Goal: Transaction & Acquisition: Book appointment/travel/reservation

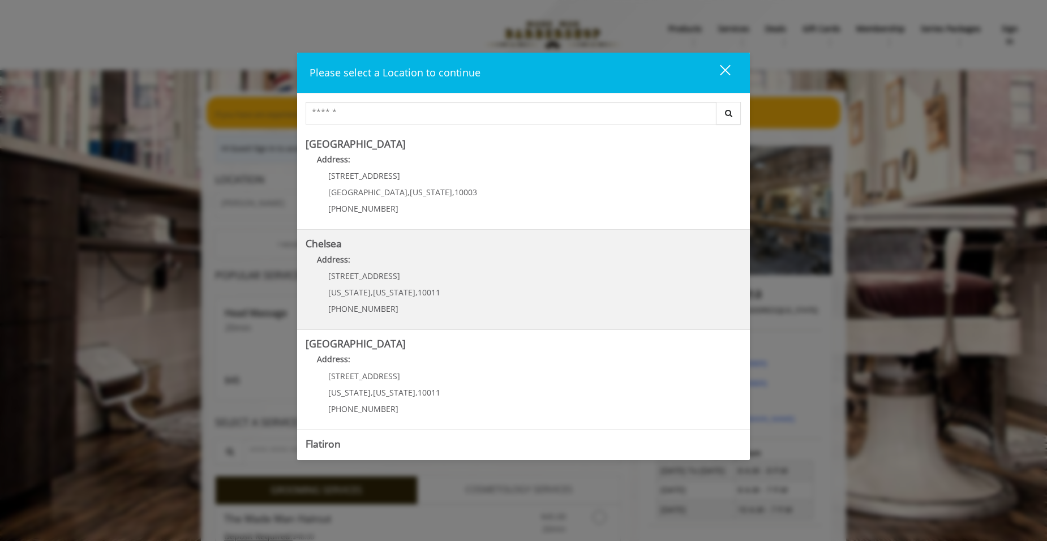
click at [433, 283] on div "[STREET_ADDRESS][US_STATE][US_STATE] (917) 639-3902" at bounding box center [376, 296] width 140 height 49
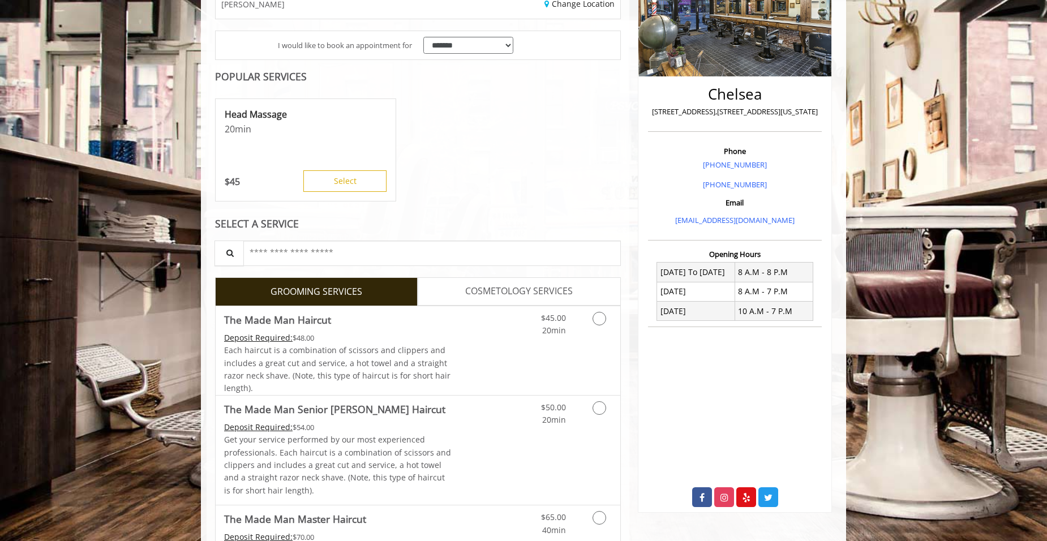
scroll to position [226, 0]
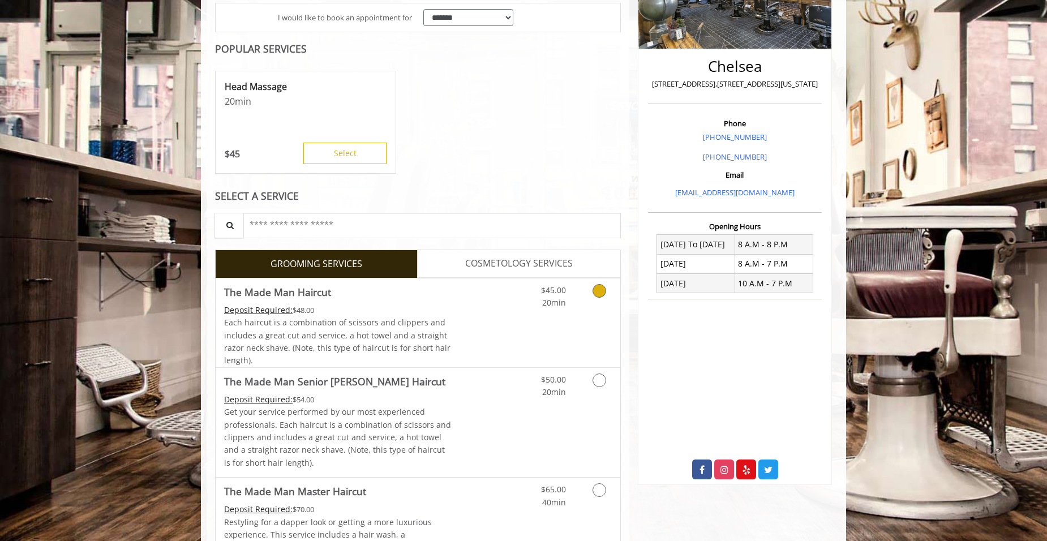
click at [592, 295] on link "Grooming services" at bounding box center [597, 294] width 29 height 31
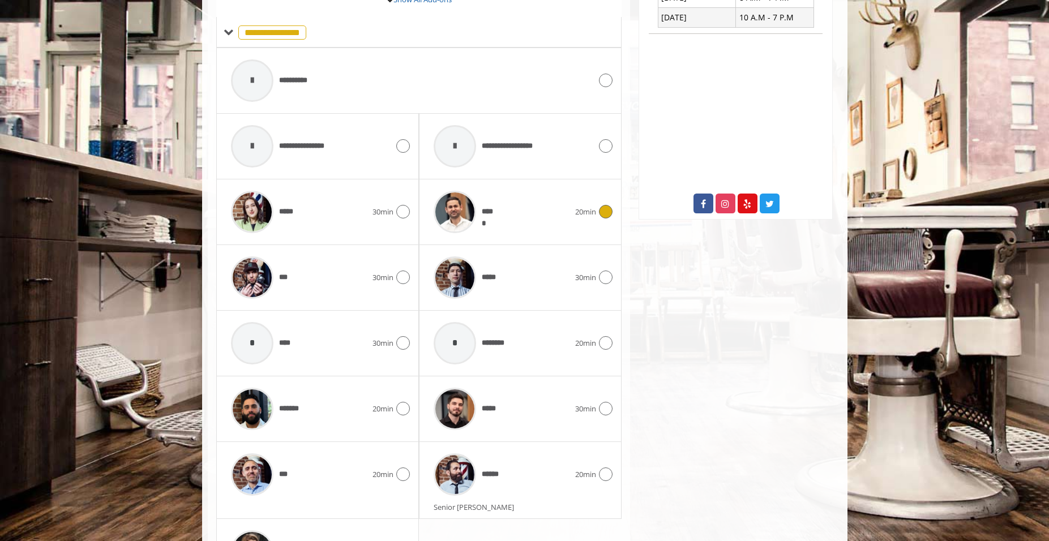
scroll to position [495, 0]
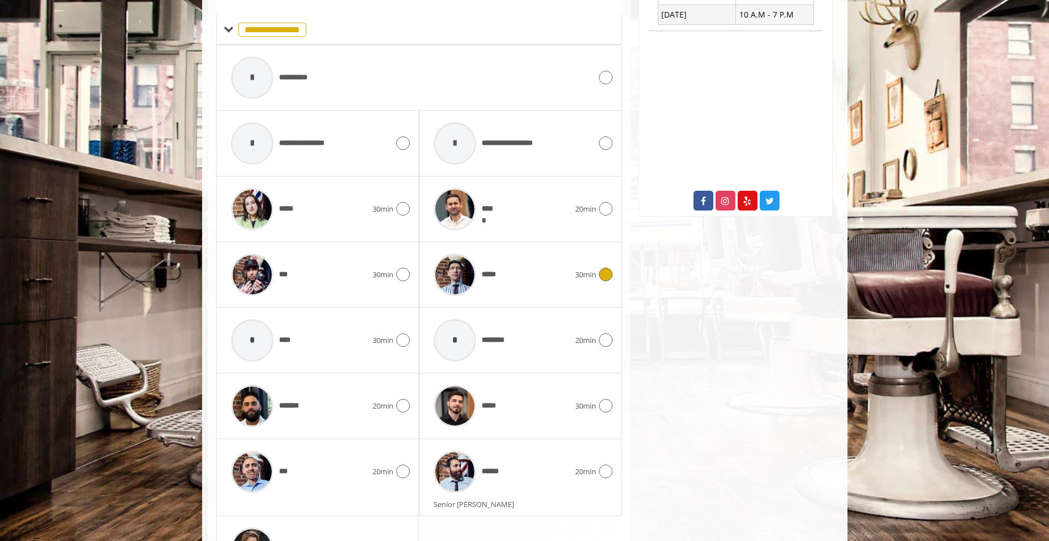
click at [605, 275] on icon at bounding box center [606, 275] width 14 height 14
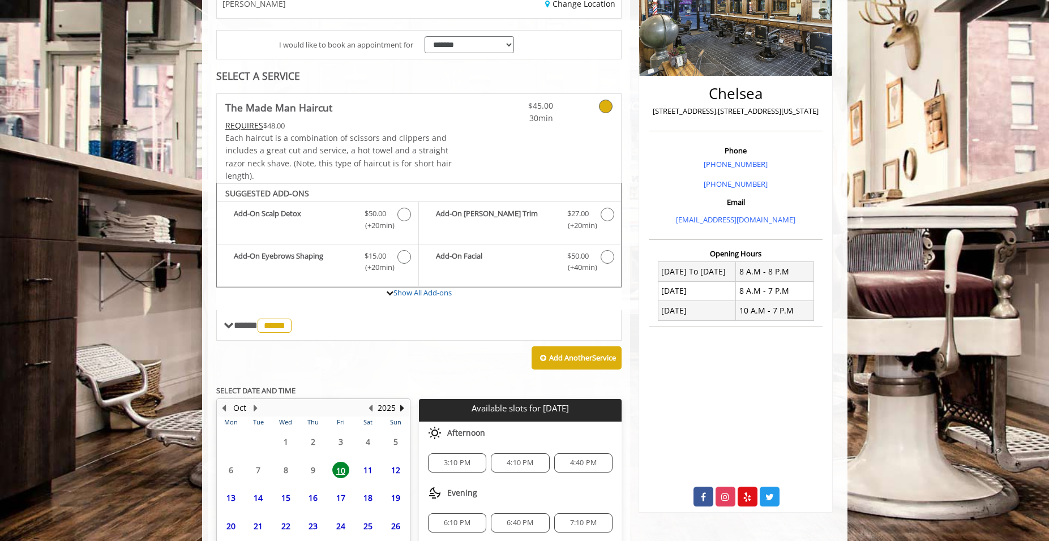
scroll to position [290, 0]
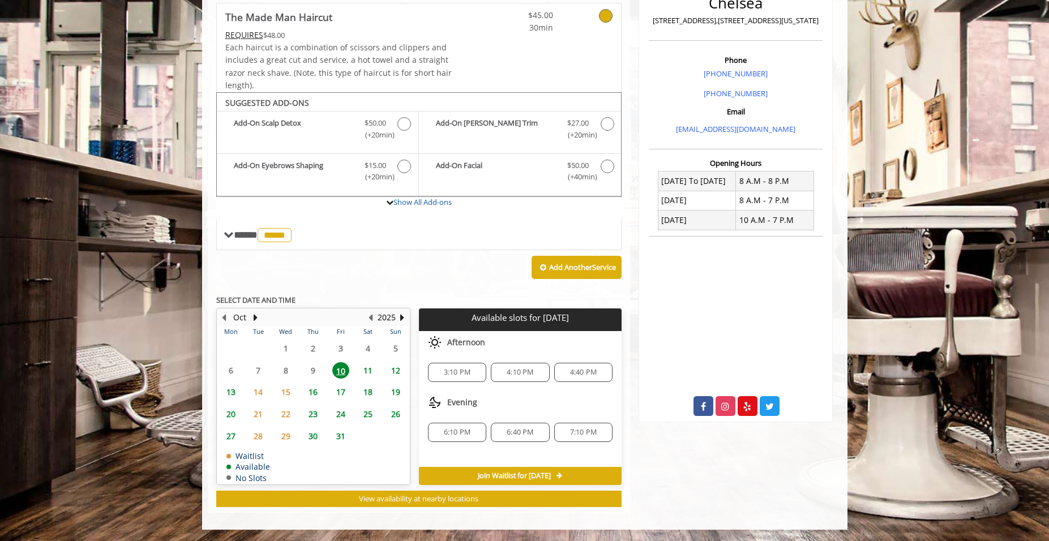
click at [460, 368] on span "3:10 PM" at bounding box center [457, 372] width 27 height 9
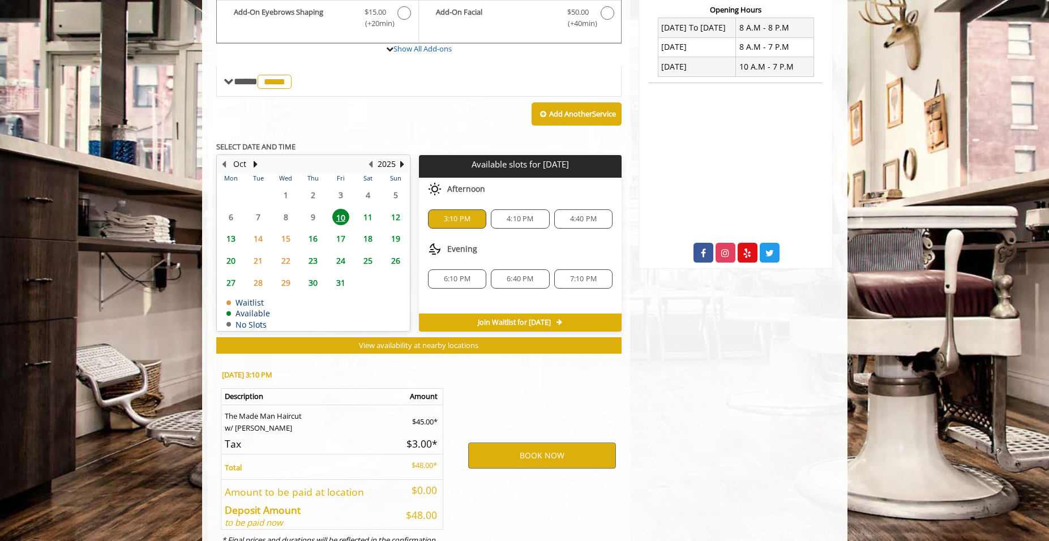
scroll to position [494, 0]
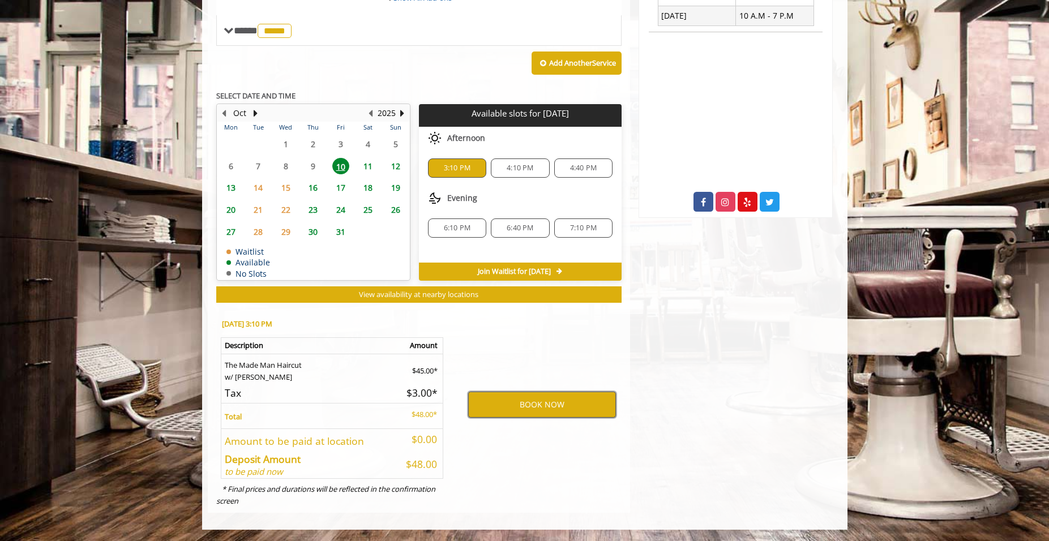
click at [510, 399] on button "BOOK NOW" at bounding box center [542, 405] width 148 height 26
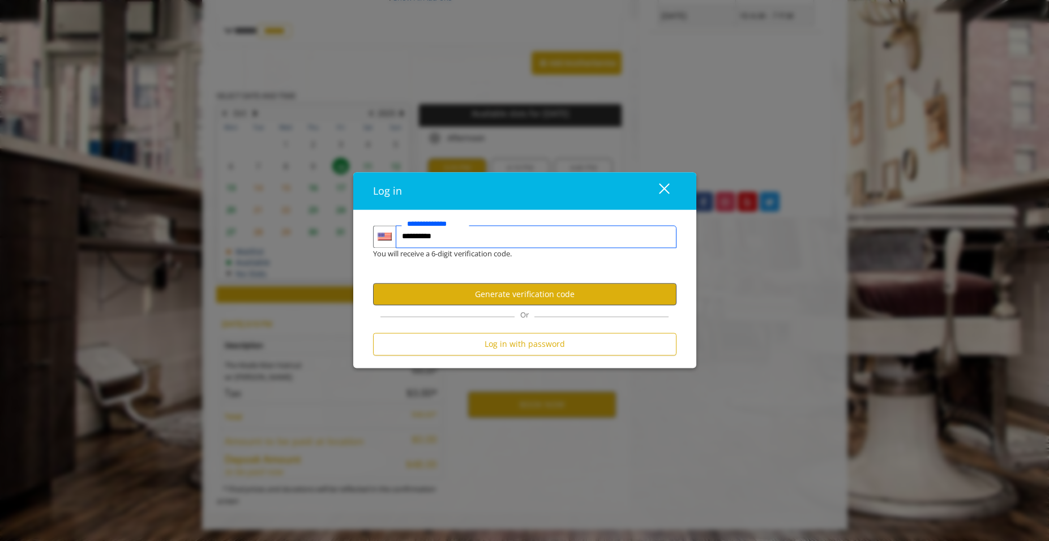
type input "**********"
click at [524, 297] on button "Generate verification code" at bounding box center [524, 295] width 303 height 22
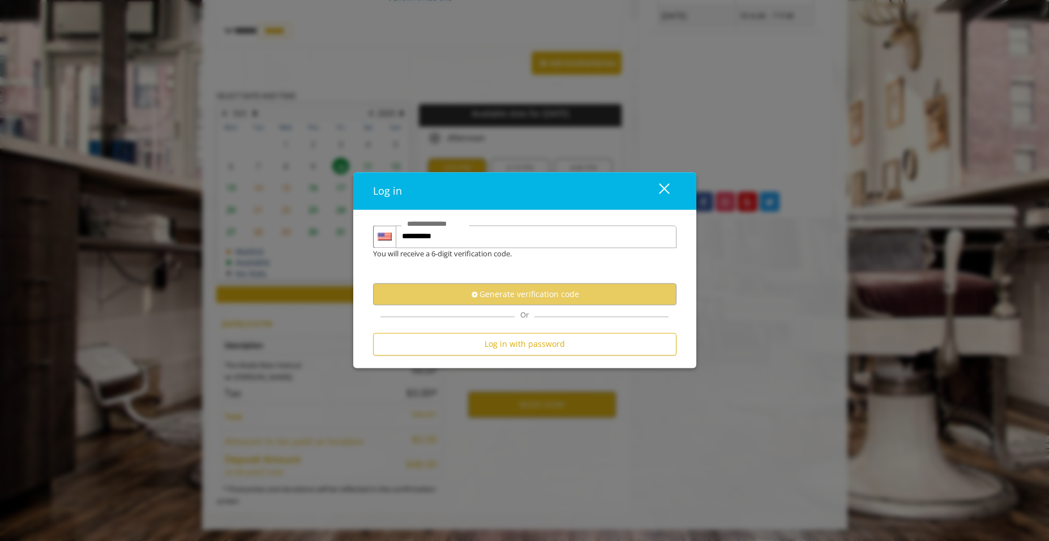
scroll to position [0, 0]
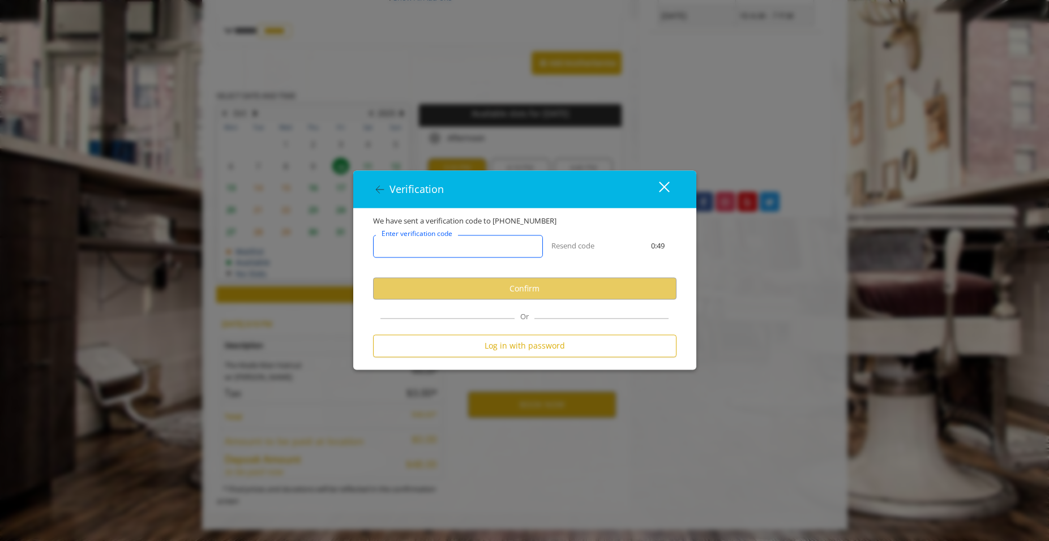
click at [459, 252] on input "Enter verification code" at bounding box center [458, 247] width 170 height 23
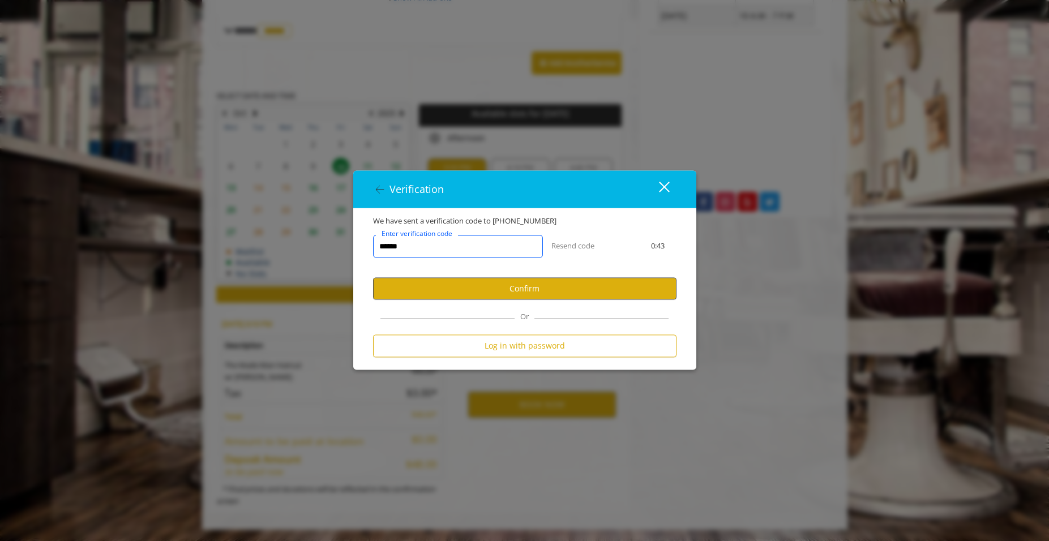
type input "******"
click at [541, 294] on button "Confirm" at bounding box center [524, 289] width 303 height 22
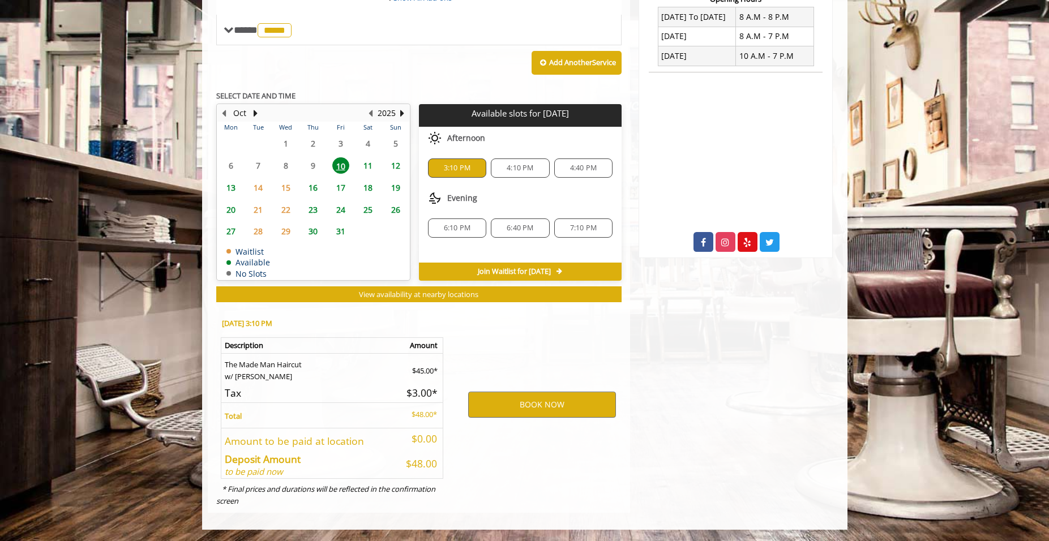
scroll to position [454, 0]
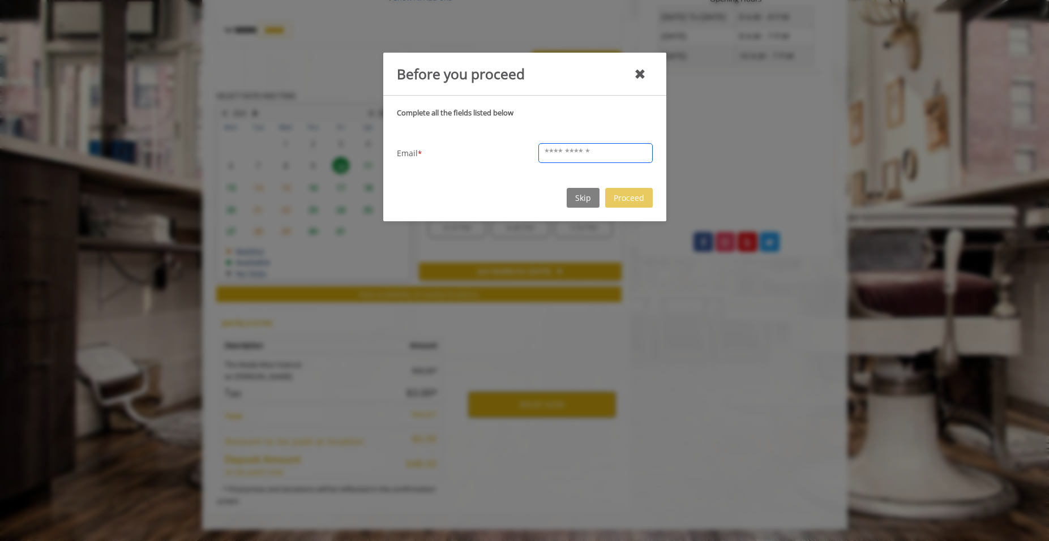
click at [573, 151] on input "text" at bounding box center [595, 153] width 114 height 20
type input "**********"
click at [619, 195] on button "Proceed" at bounding box center [629, 198] width 48 height 20
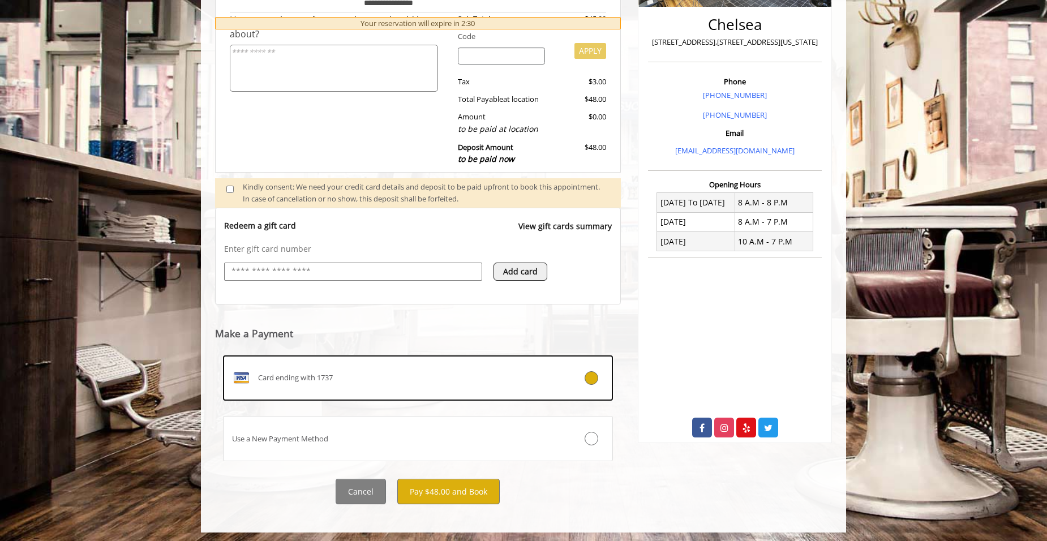
scroll to position [272, 0]
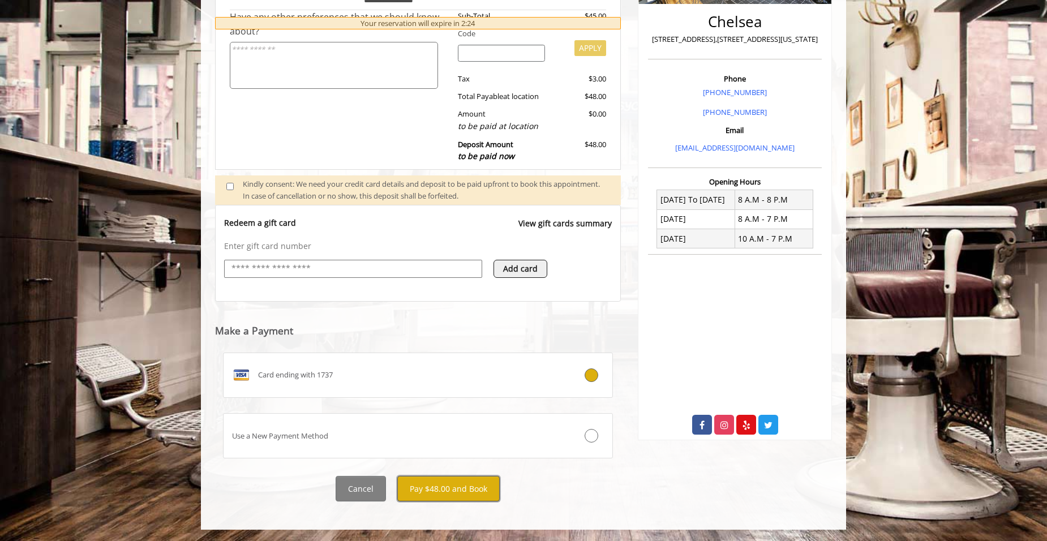
click at [452, 483] on button "Pay $48.00 and Book" at bounding box center [448, 488] width 102 height 25
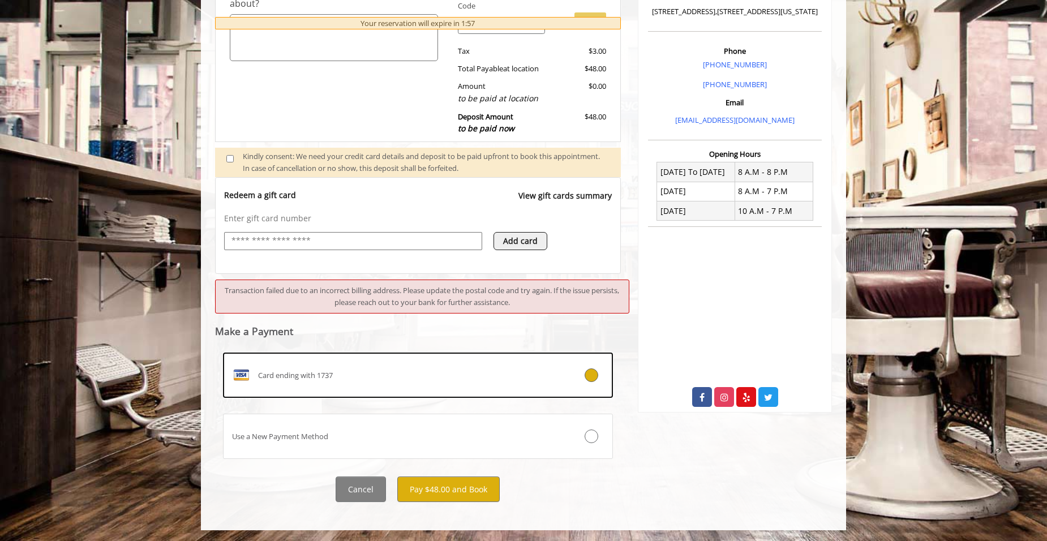
scroll to position [299, 0]
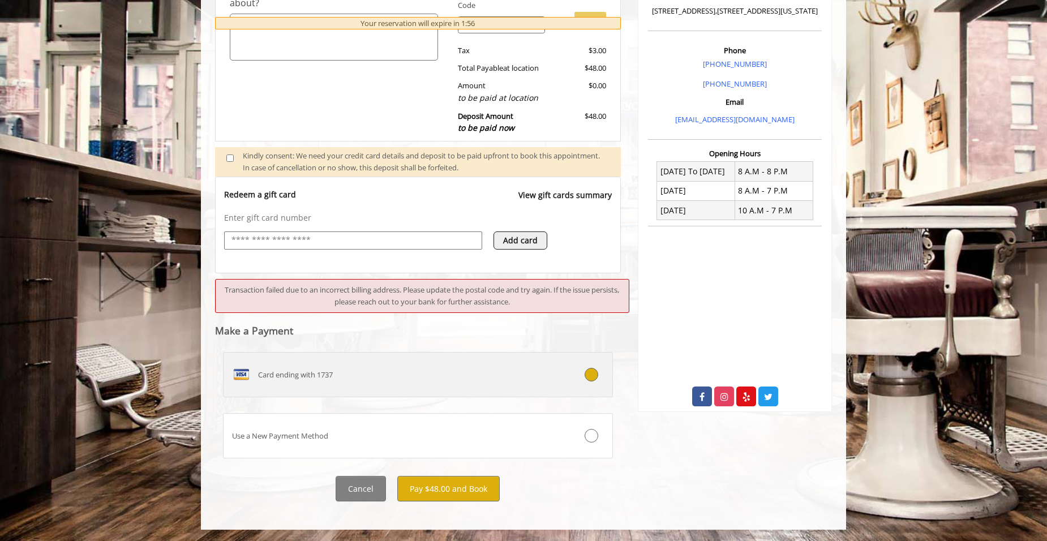
click at [512, 373] on div "Card ending with 1737" at bounding box center [386, 375] width 324 height 18
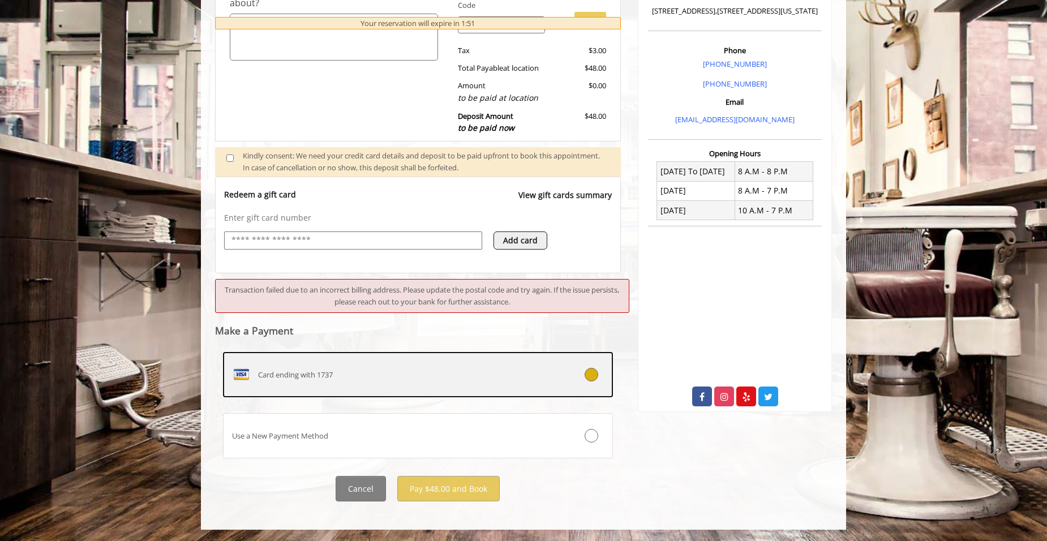
click at [315, 383] on div "Card ending with 1737" at bounding box center [386, 375] width 324 height 18
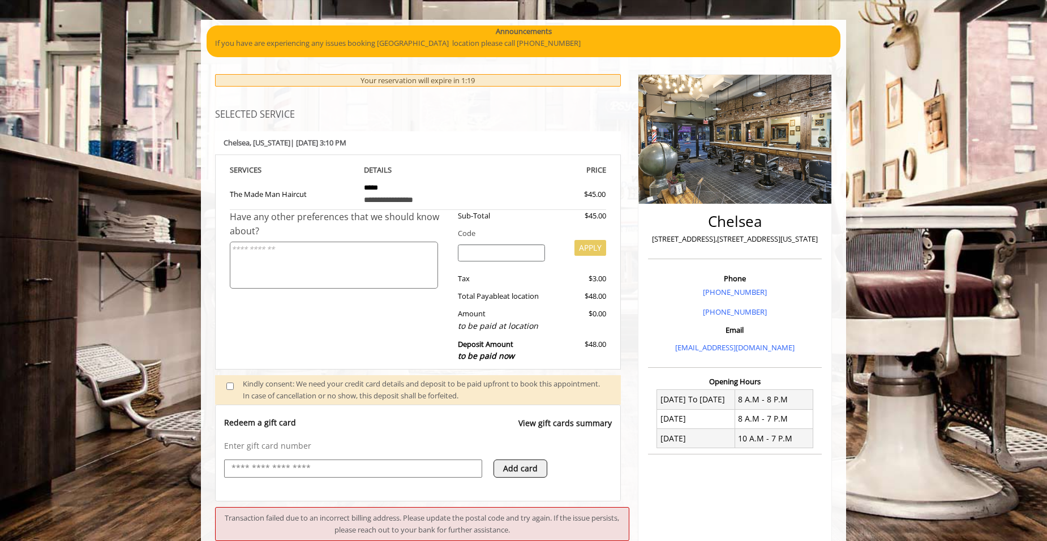
scroll to position [57, 0]
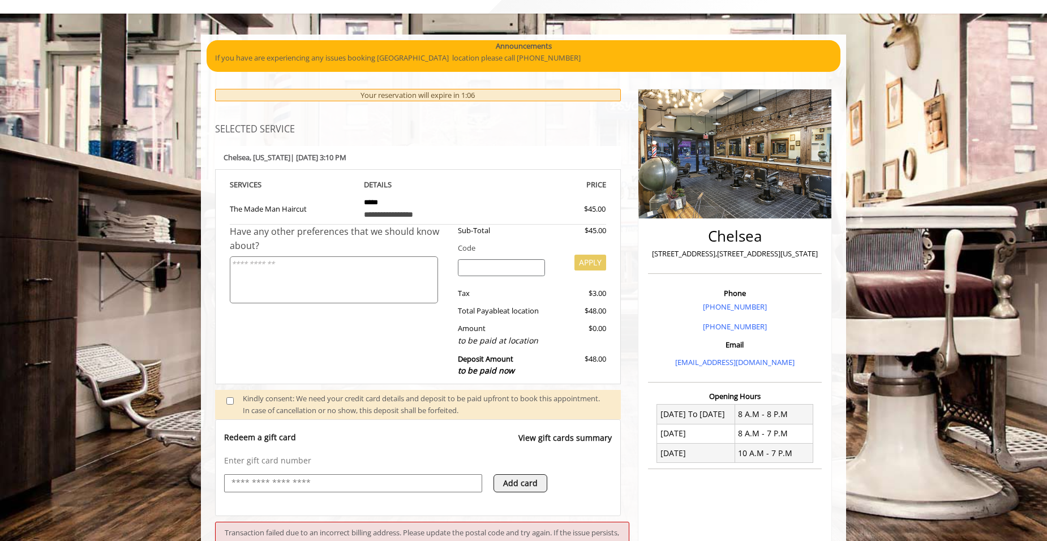
click at [530, 485] on button "Add card" at bounding box center [521, 483] width 54 height 18
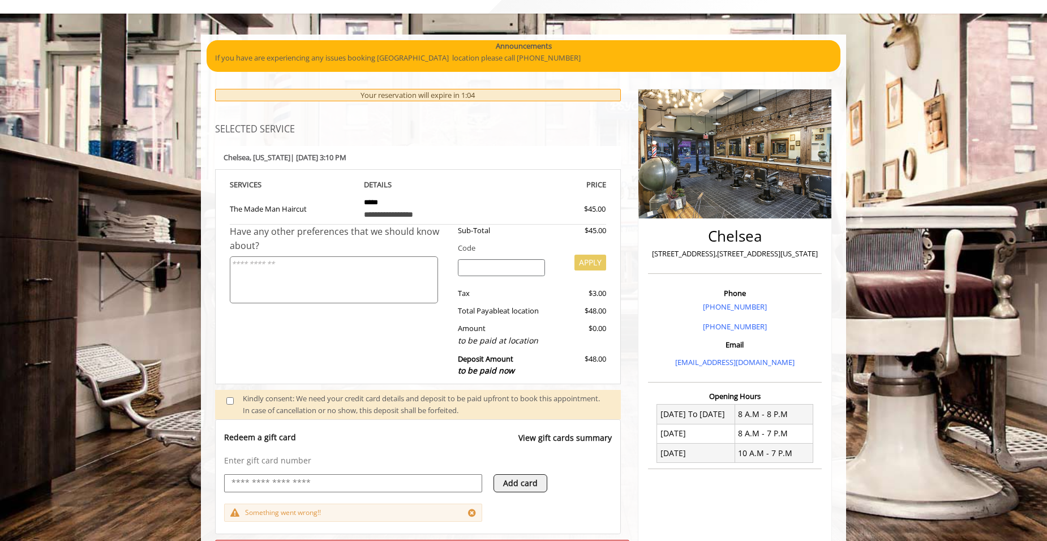
scroll to position [113, 0]
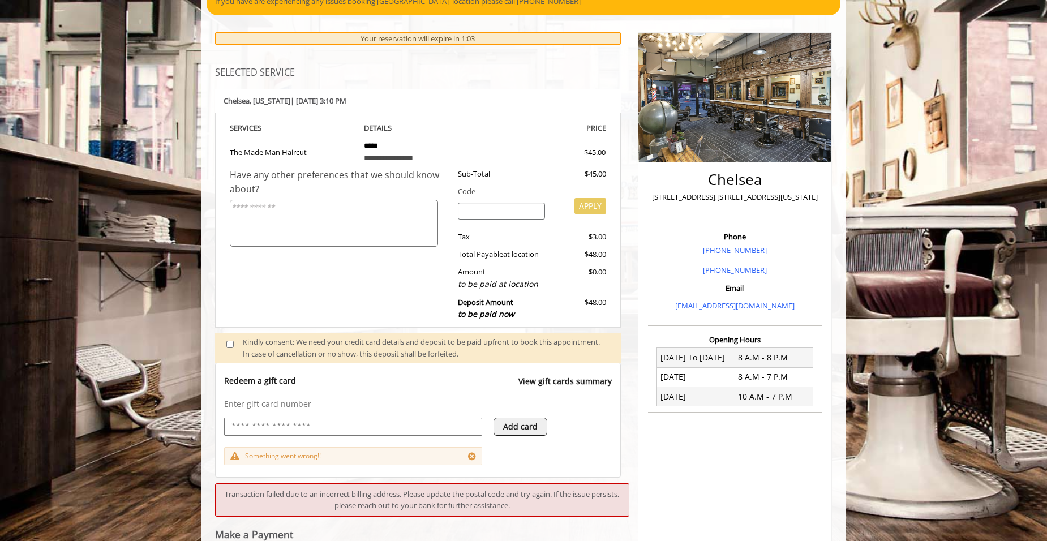
click at [521, 432] on button "Add card" at bounding box center [521, 427] width 54 height 18
click at [528, 426] on button "Add card" at bounding box center [521, 427] width 54 height 18
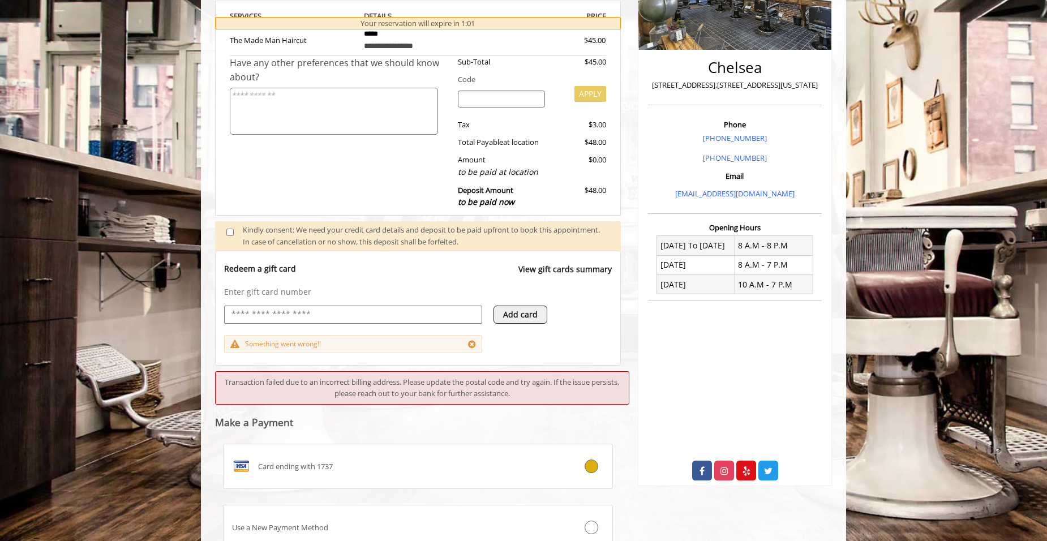
scroll to position [226, 0]
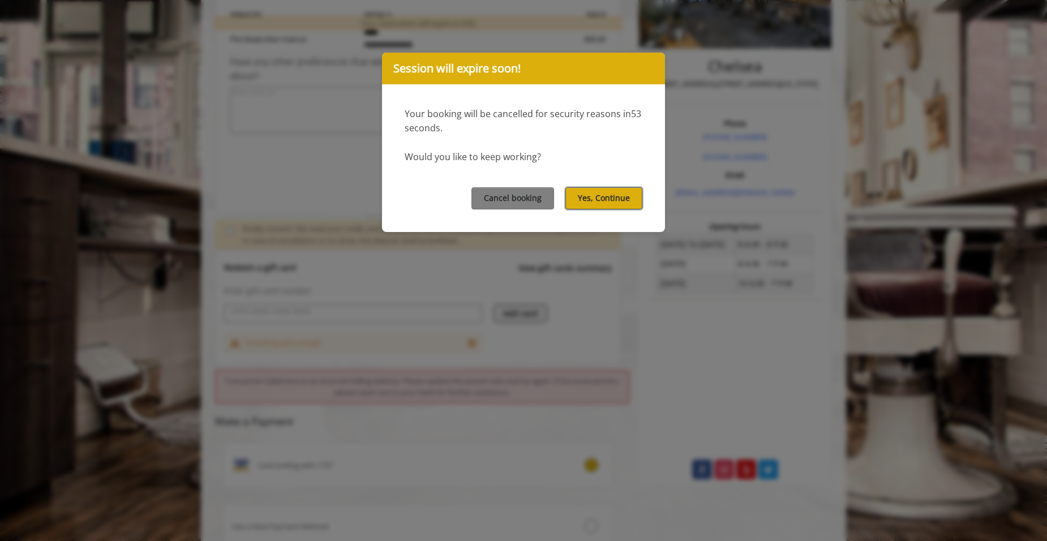
click at [607, 202] on button "Yes, Continue" at bounding box center [604, 198] width 77 height 22
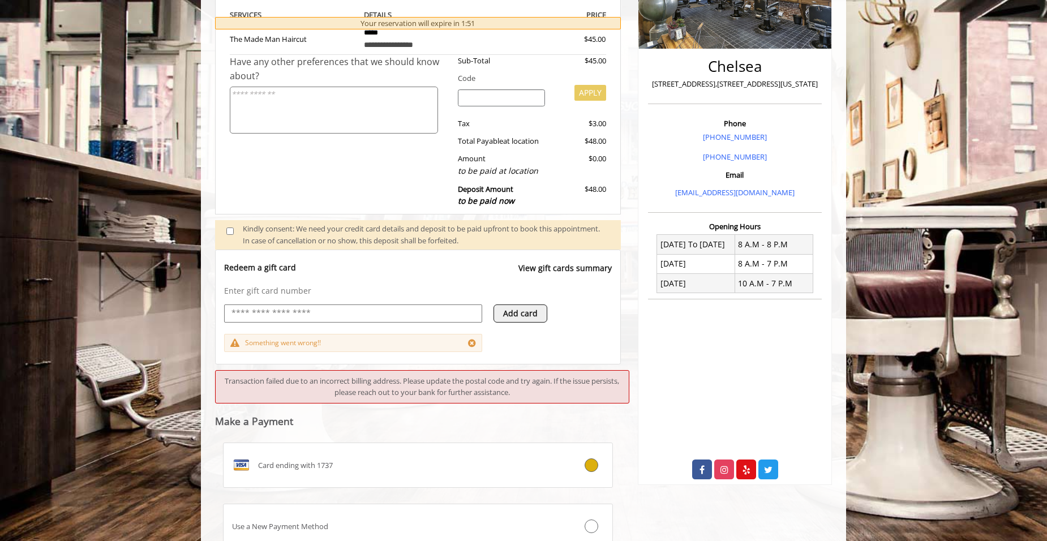
click at [516, 312] on button "Add card" at bounding box center [521, 314] width 54 height 18
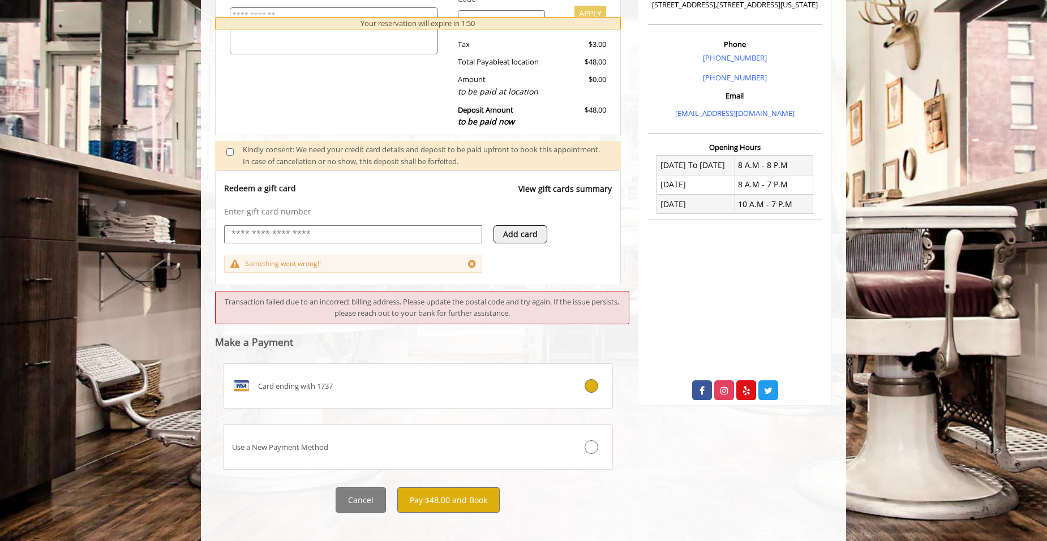
scroll to position [317, 0]
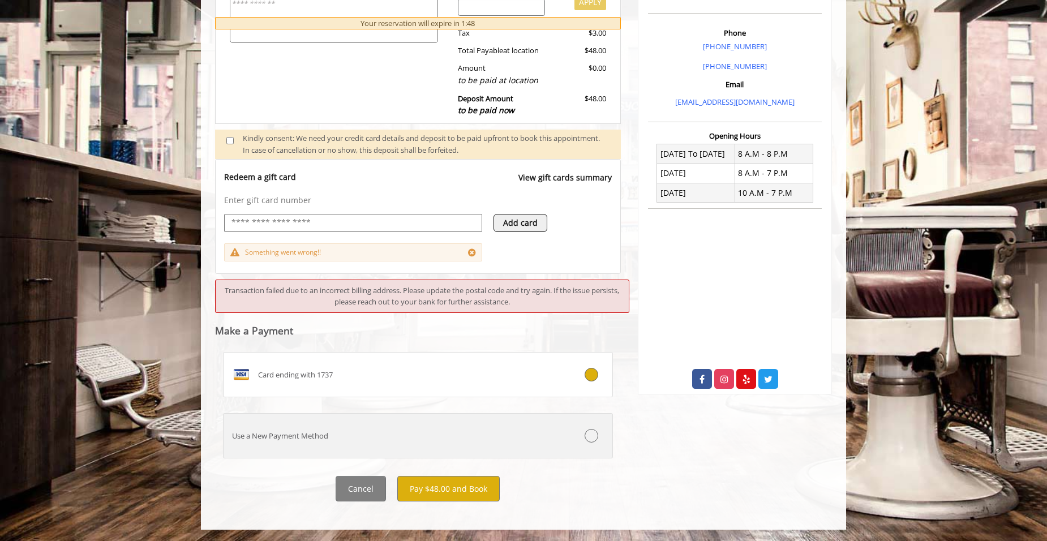
click at [590, 432] on icon at bounding box center [592, 436] width 14 height 14
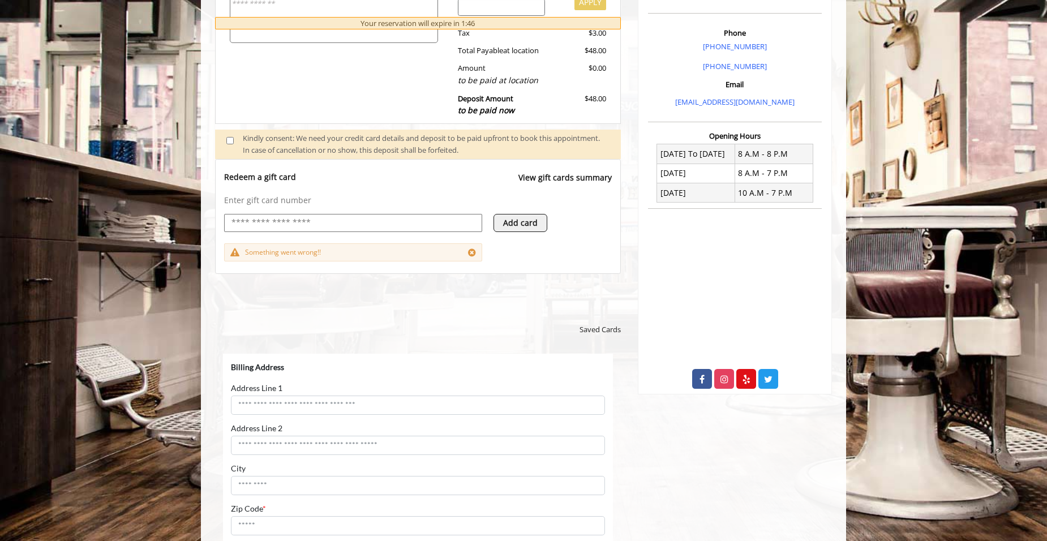
scroll to position [0, 0]
select select "***"
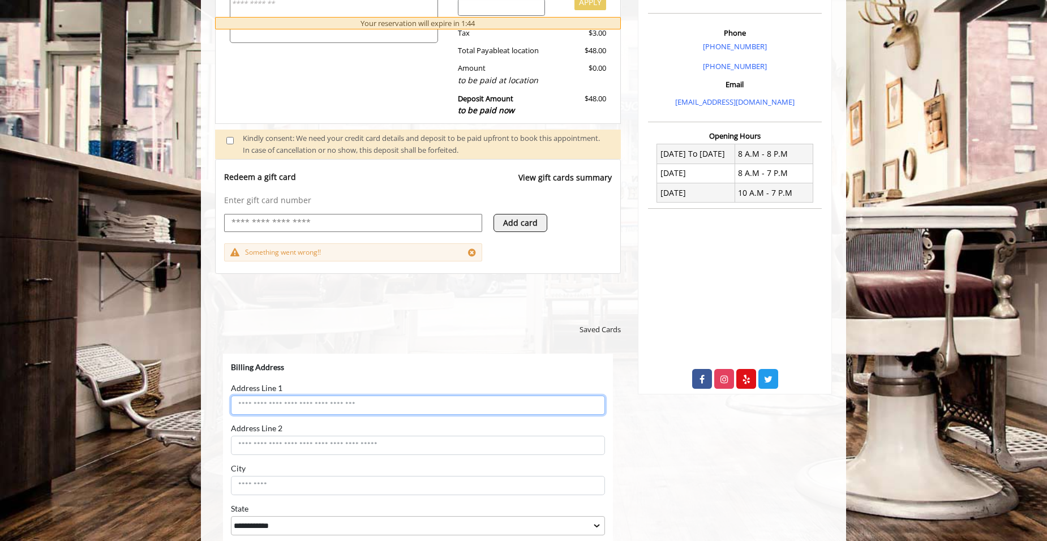
click at [386, 403] on input "Address Line 1" at bounding box center [418, 404] width 374 height 19
type input "**********"
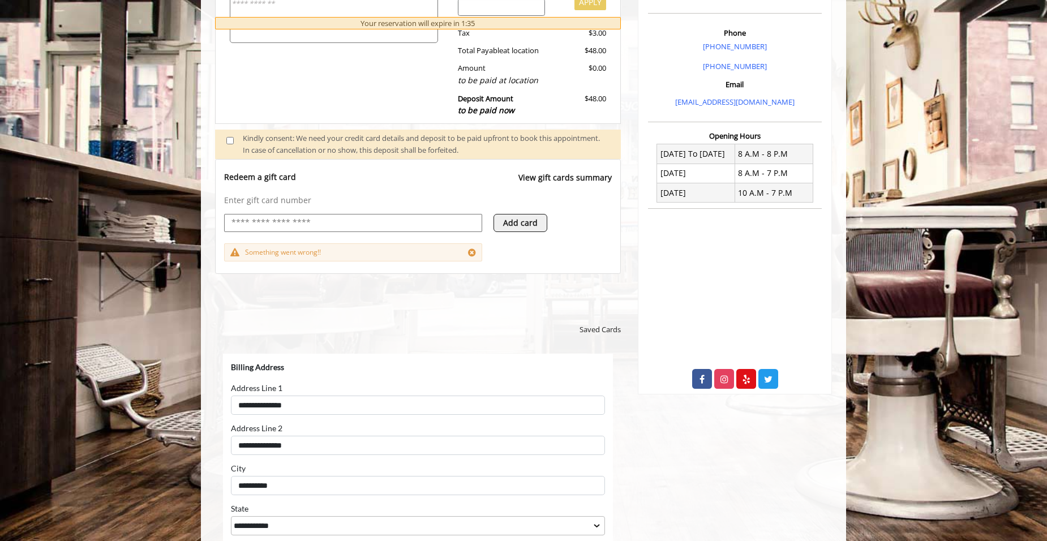
type input "*****"
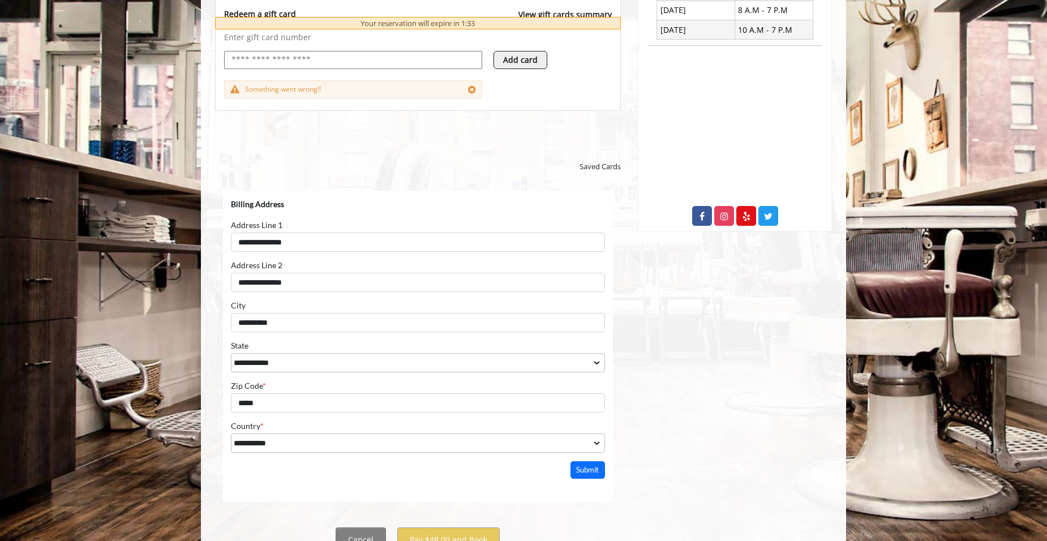
scroll to position [532, 0]
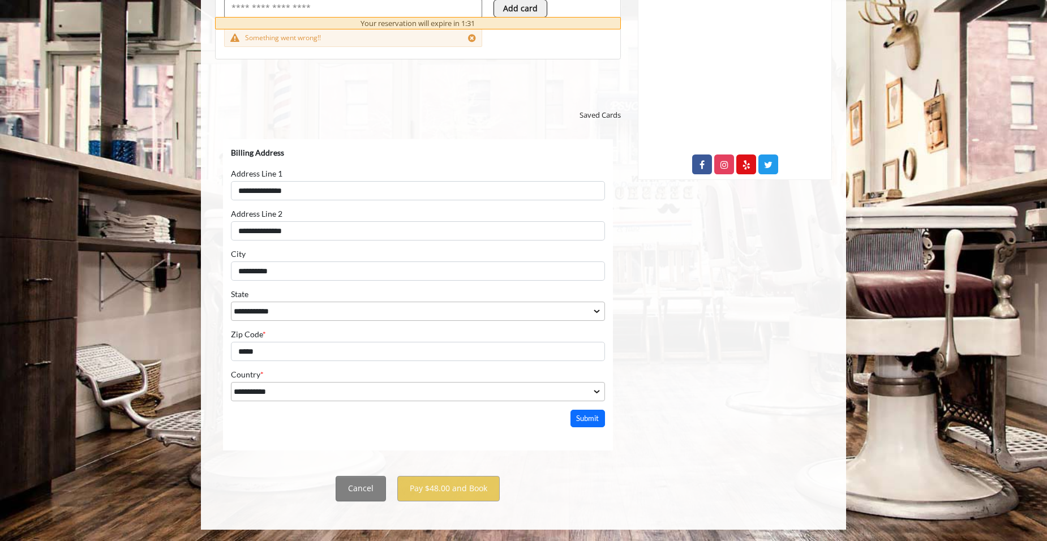
click at [589, 422] on button "Submit" at bounding box center [588, 418] width 35 height 18
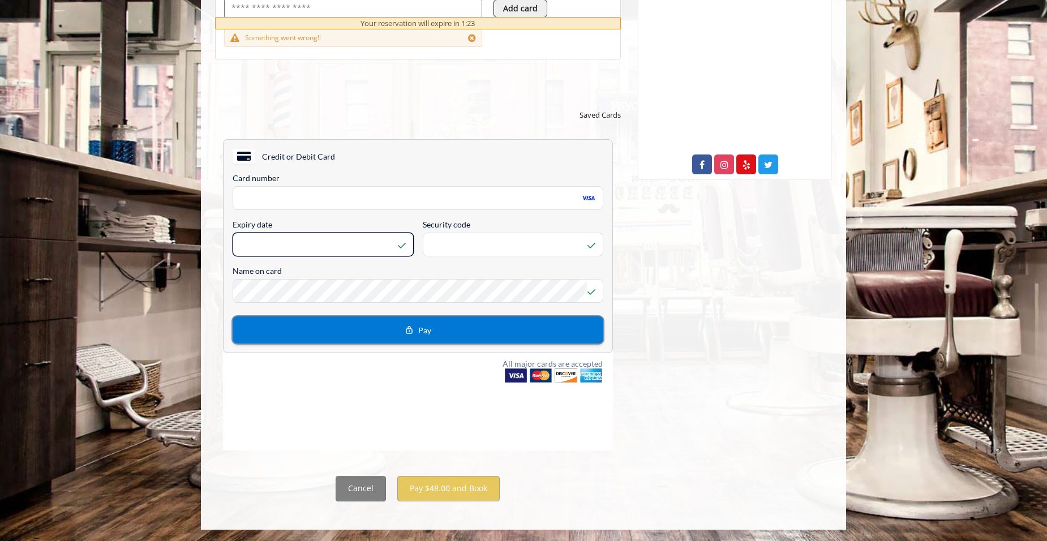
click at [363, 335] on button "Pay" at bounding box center [418, 329] width 371 height 27
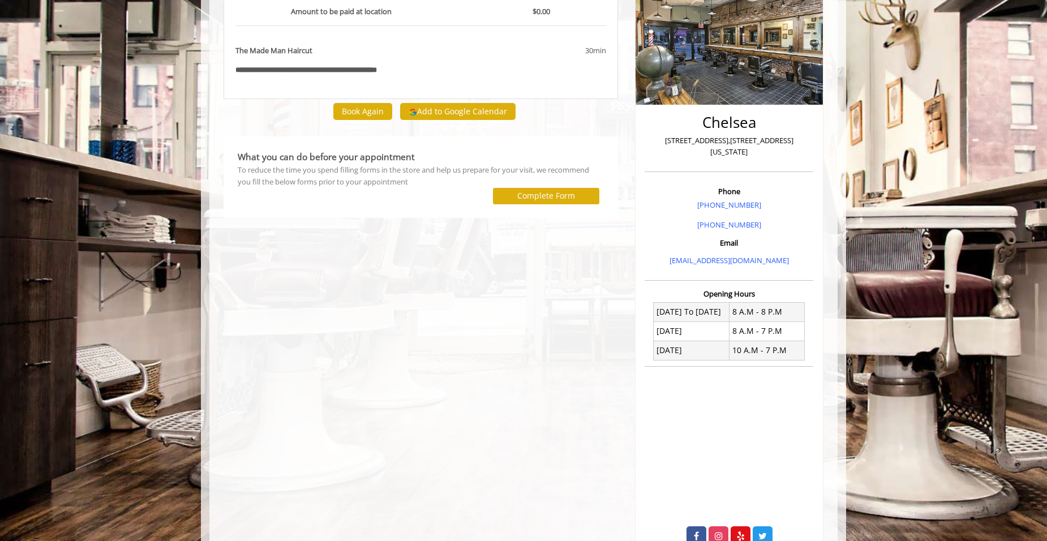
scroll to position [169, 0]
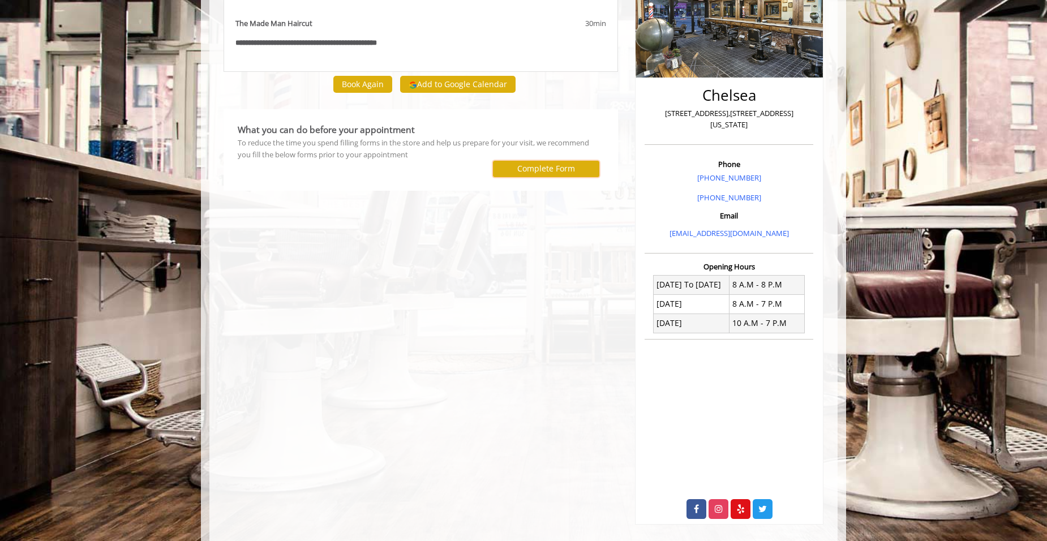
click at [549, 168] on label "Complete Form" at bounding box center [546, 168] width 58 height 9
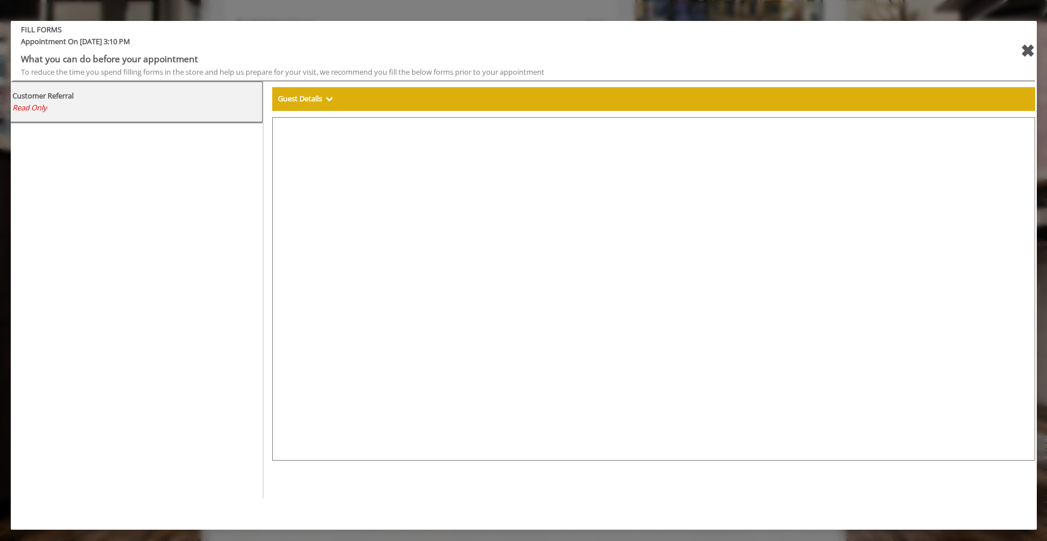
select select "***"
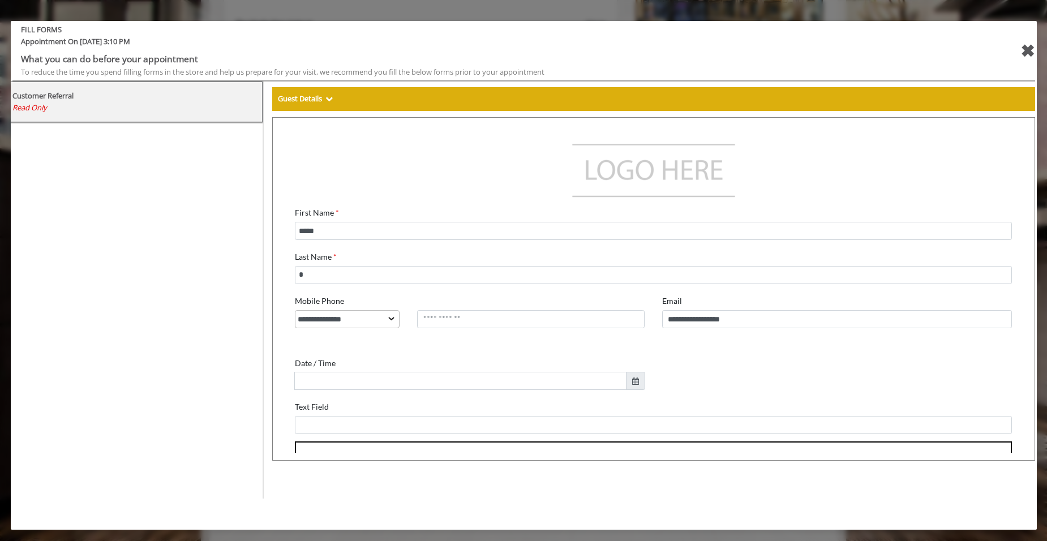
scroll to position [0, 0]
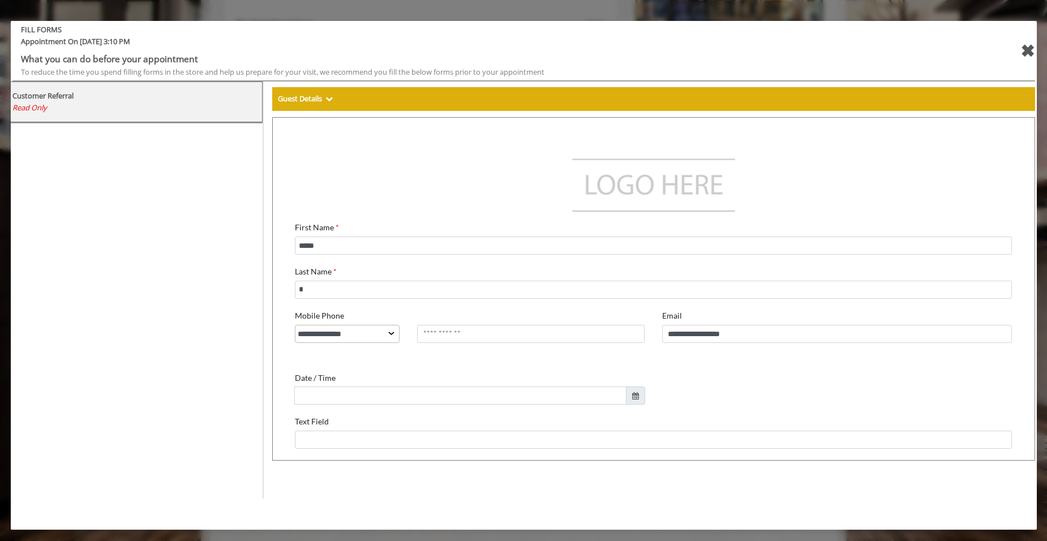
click at [1029, 46] on div "✖" at bounding box center [1028, 50] width 14 height 27
